Goal: Task Accomplishment & Management: Use online tool/utility

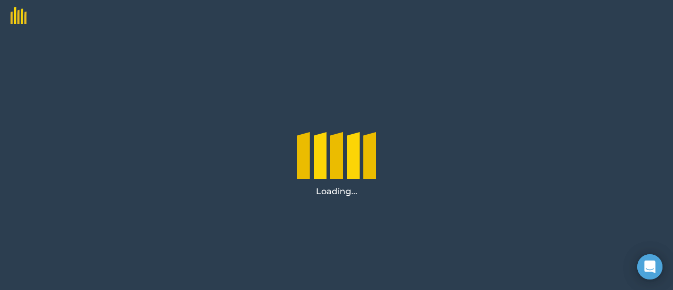
click at [350, 141] on div at bounding box center [353, 167] width 13 height 53
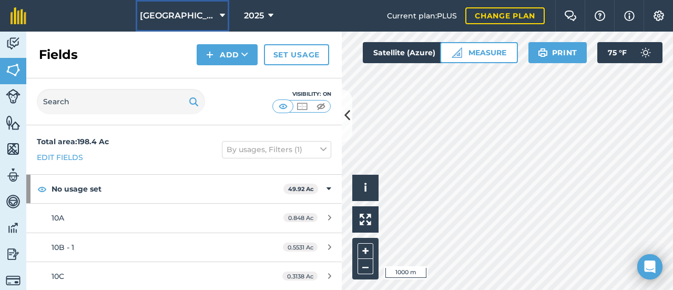
click at [203, 14] on span "[GEOGRAPHIC_DATA]" at bounding box center [178, 15] width 76 height 13
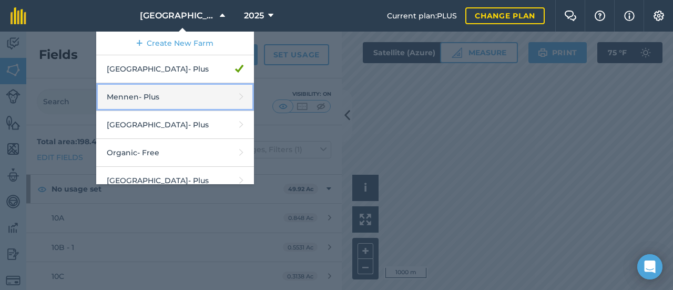
click at [201, 99] on link "Mennen - Plus" at bounding box center [175, 97] width 158 height 28
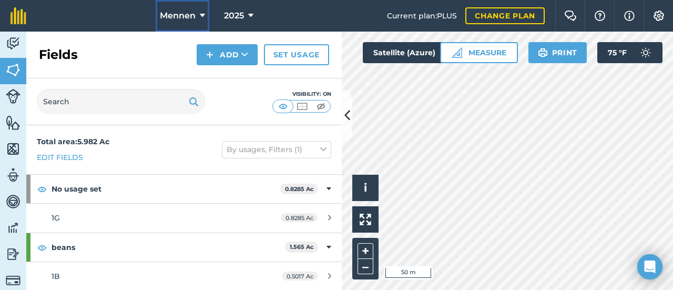
click at [188, 15] on span "Mennen" at bounding box center [178, 15] width 36 height 13
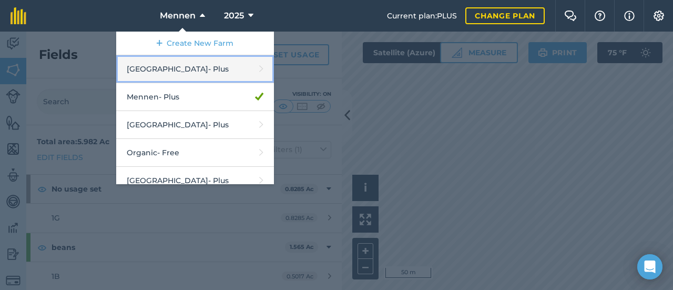
click at [206, 75] on link "Hideaway Farm - Plus" at bounding box center [195, 69] width 158 height 28
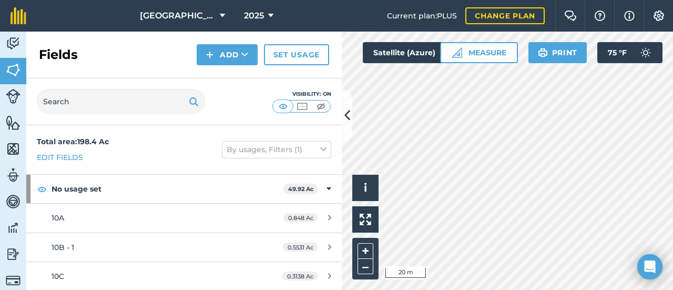
click at [340, 106] on div "Visibility: On" at bounding box center [183, 101] width 315 height 47
click at [350, 106] on button at bounding box center [347, 115] width 11 height 53
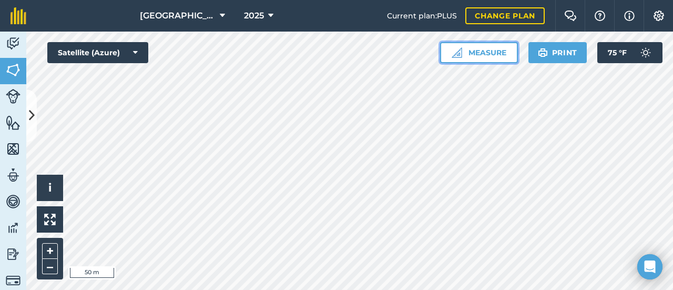
click at [469, 53] on button "Measure" at bounding box center [479, 52] width 78 height 21
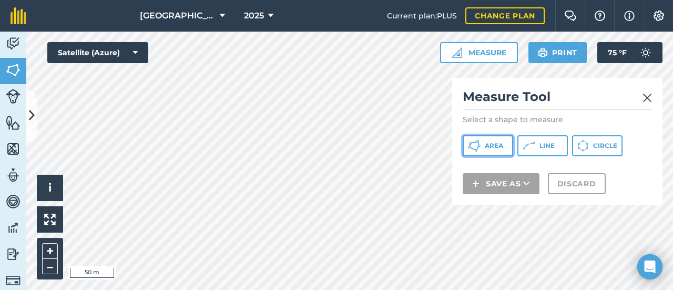
click at [485, 145] on span "Area" at bounding box center [494, 145] width 18 height 8
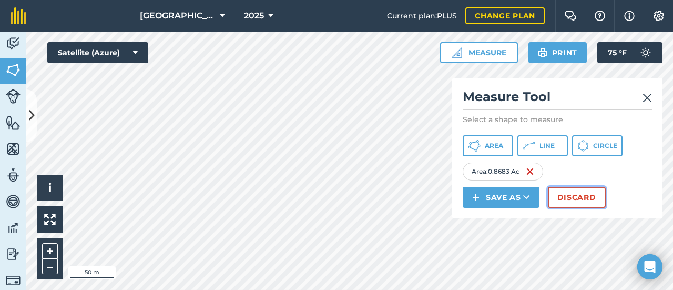
click at [568, 198] on button "Discard" at bounding box center [577, 197] width 58 height 21
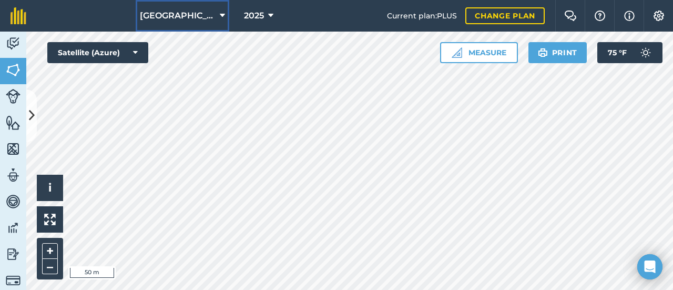
click at [220, 11] on icon at bounding box center [222, 15] width 5 height 13
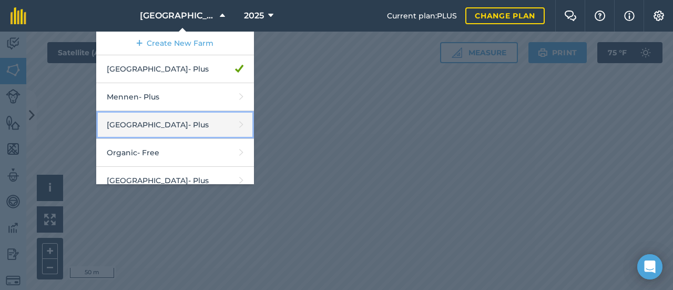
click at [151, 127] on link "Middle Valley - Plus" at bounding box center [175, 125] width 158 height 28
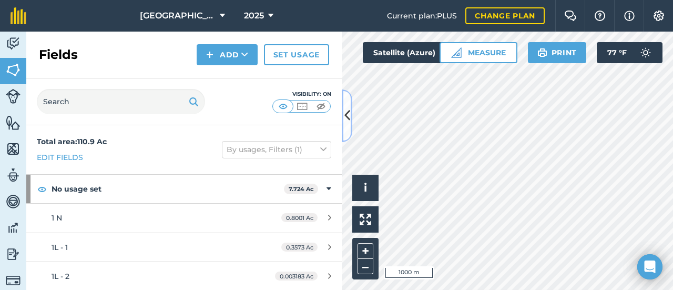
click at [352, 105] on button at bounding box center [347, 115] width 11 height 53
